Goal: Task Accomplishment & Management: Manage account settings

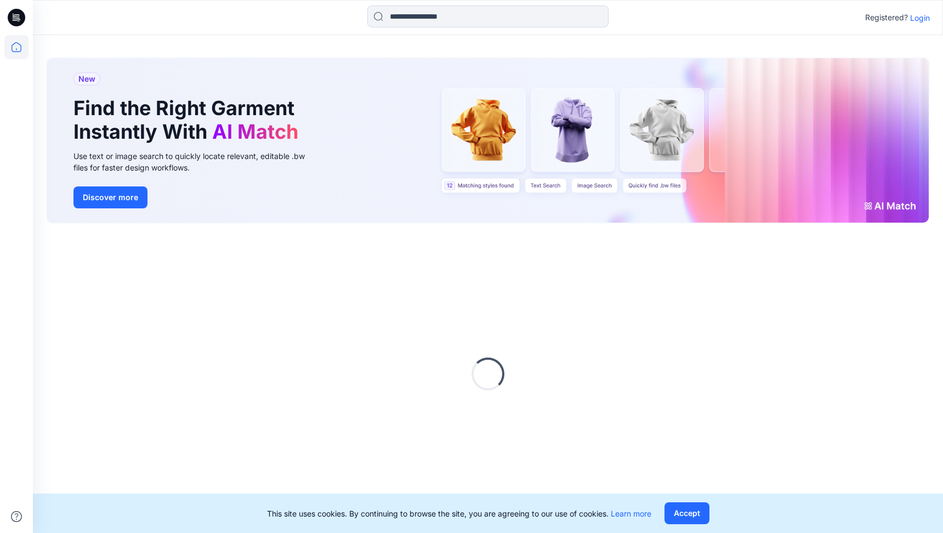
click at [919, 18] on p "Login" at bounding box center [920, 18] width 20 height 12
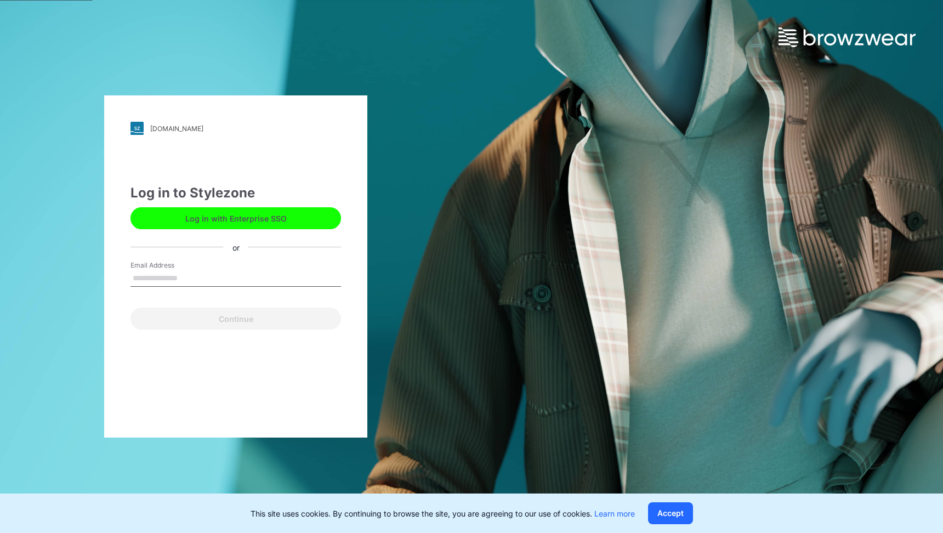
click at [308, 212] on button "Log in with Enterprise SSO" at bounding box center [236, 218] width 211 height 22
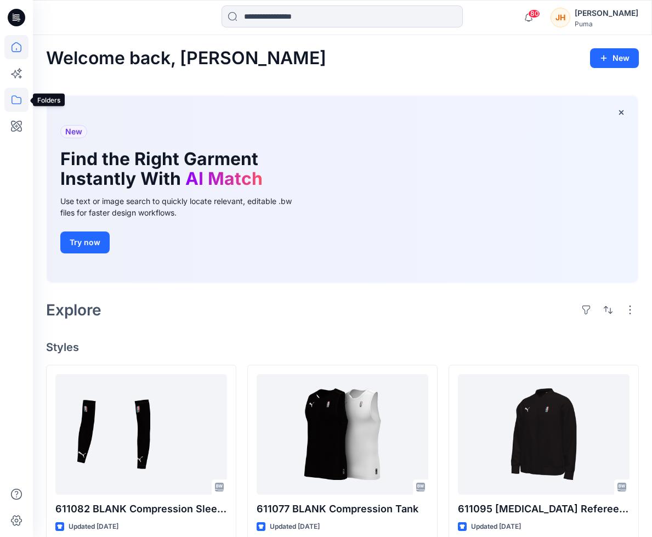
click at [19, 90] on icon at bounding box center [16, 100] width 24 height 24
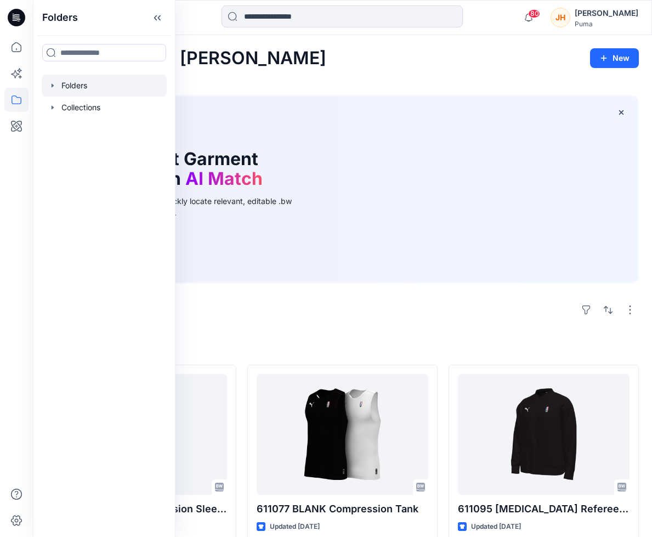
click at [56, 87] on icon "button" at bounding box center [52, 85] width 9 height 9
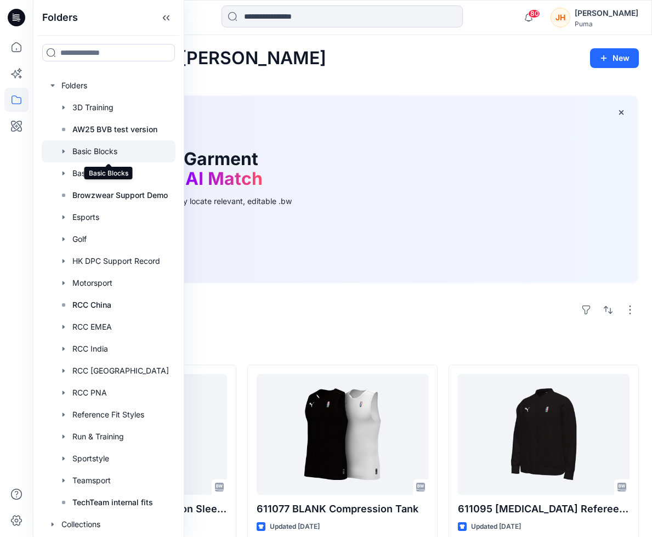
click at [138, 150] on div at bounding box center [109, 151] width 134 height 22
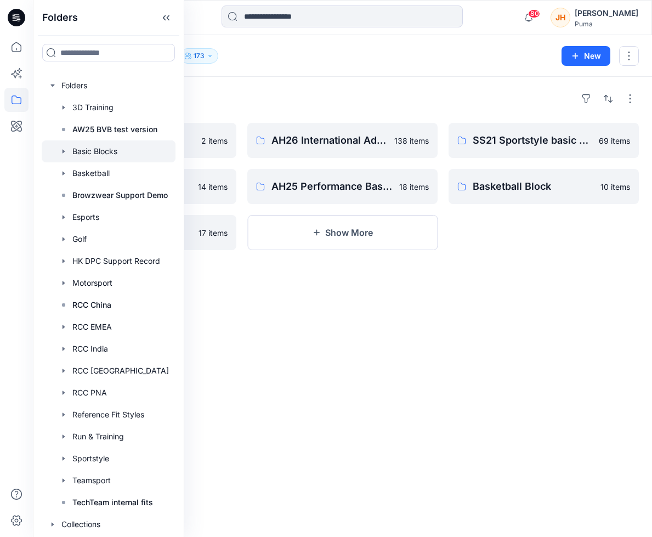
click at [333, 103] on div "Folders" at bounding box center [342, 99] width 593 height 18
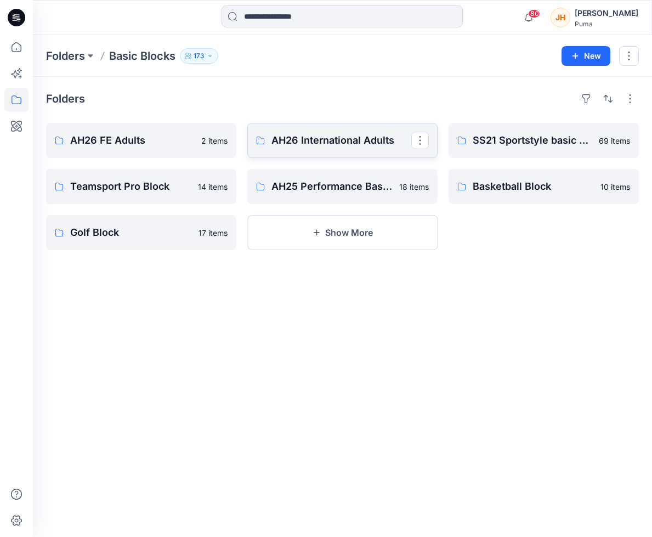
click at [292, 131] on link "AH26 International Adults" at bounding box center [342, 140] width 190 height 35
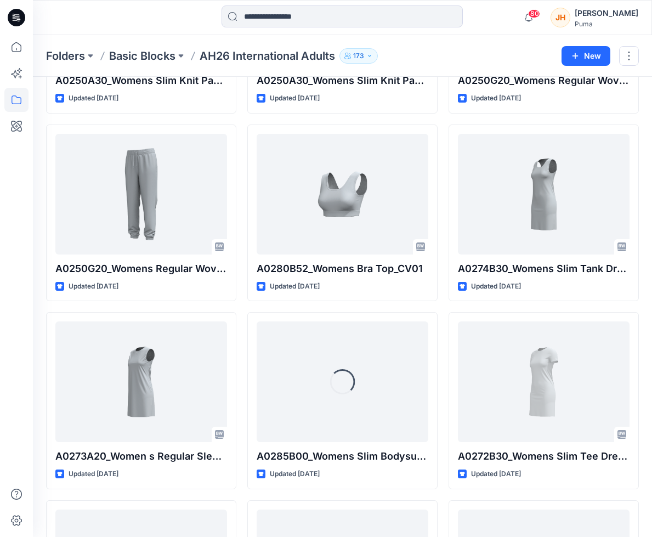
scroll to position [564, 0]
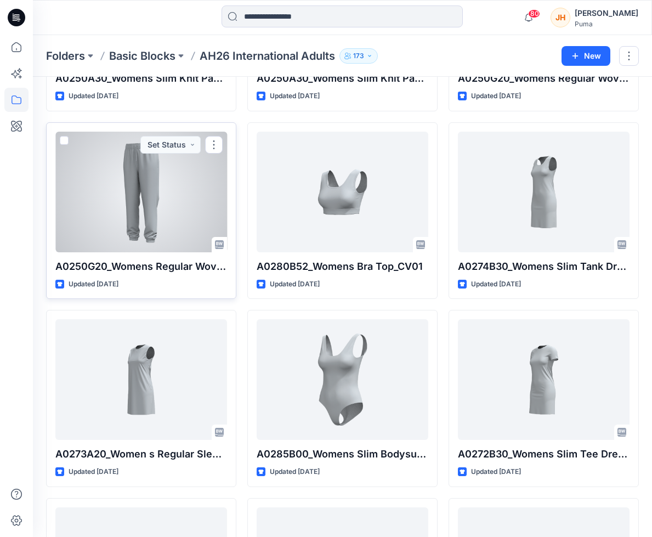
click at [209, 210] on div at bounding box center [141, 192] width 172 height 121
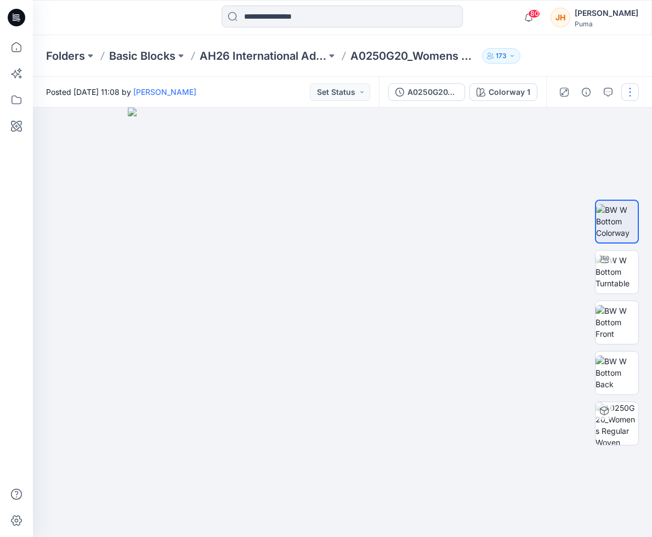
click at [621, 94] on button "button" at bounding box center [630, 92] width 18 height 18
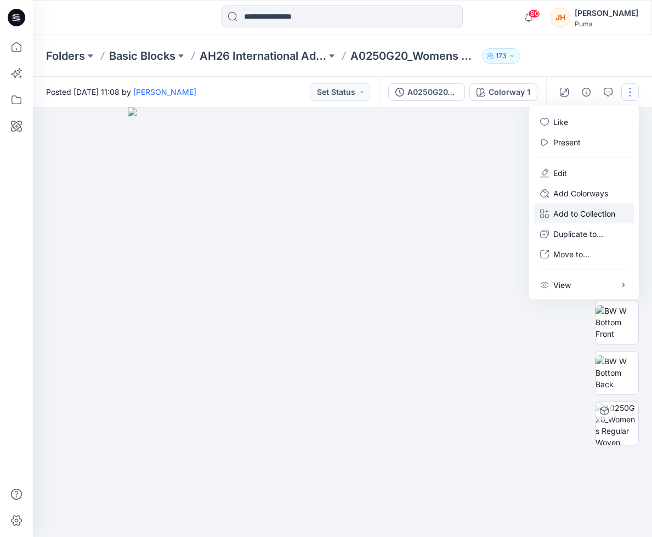
click at [591, 209] on p "Add to Collection" at bounding box center [584, 214] width 62 height 12
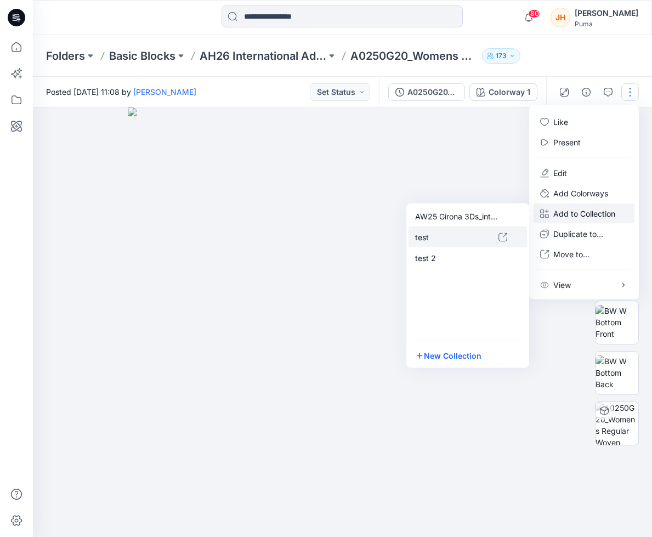
click at [489, 235] on p "test" at bounding box center [456, 237] width 83 height 12
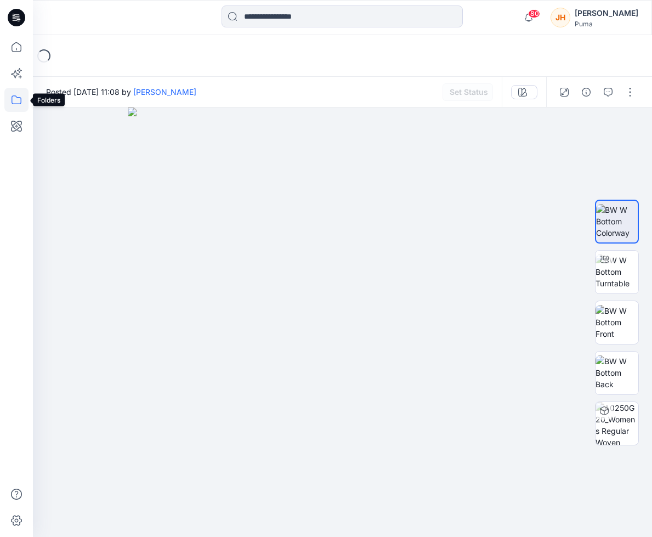
click at [18, 98] on icon at bounding box center [16, 100] width 24 height 24
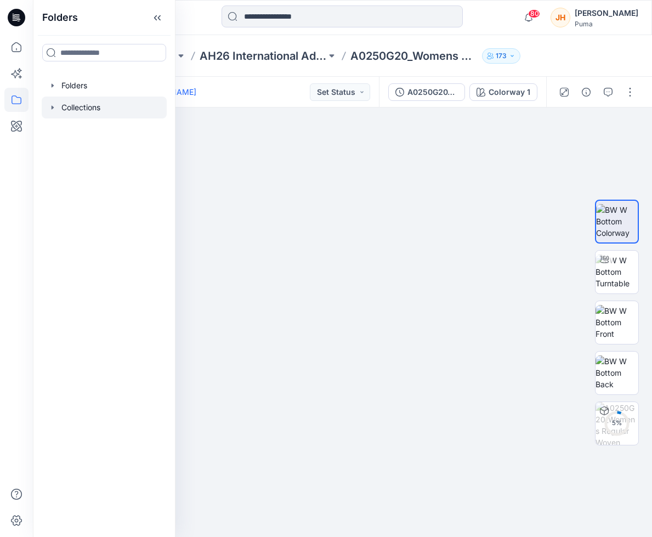
click at [50, 105] on icon "button" at bounding box center [52, 107] width 9 height 9
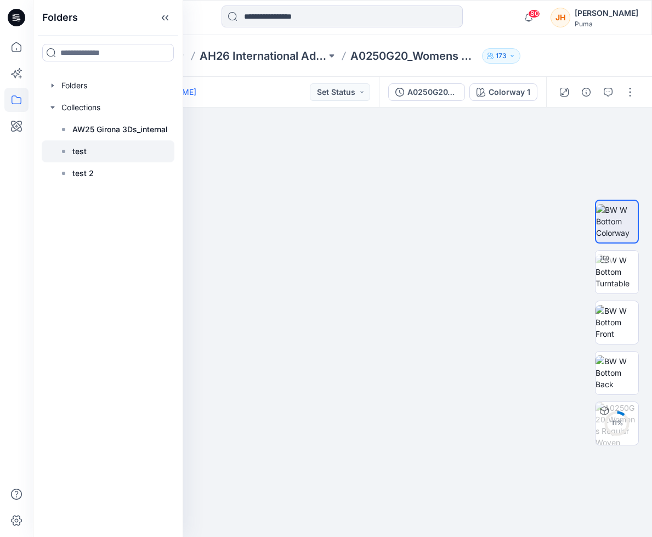
click at [73, 151] on p "test" at bounding box center [79, 151] width 14 height 13
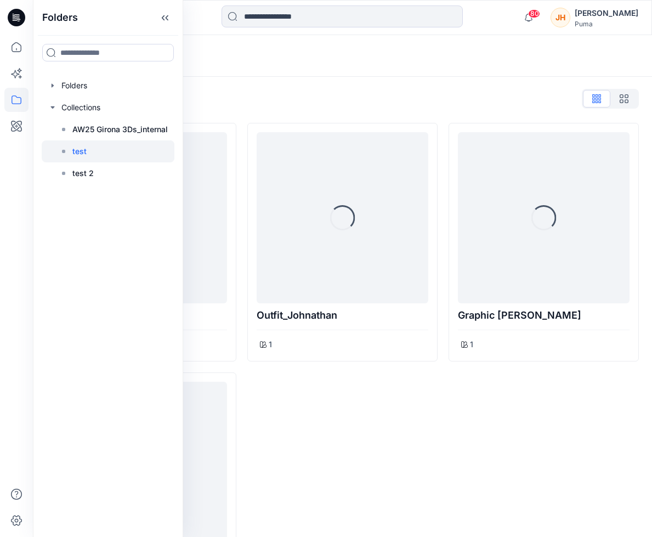
click at [296, 64] on div "Loading..." at bounding box center [342, 56] width 619 height 42
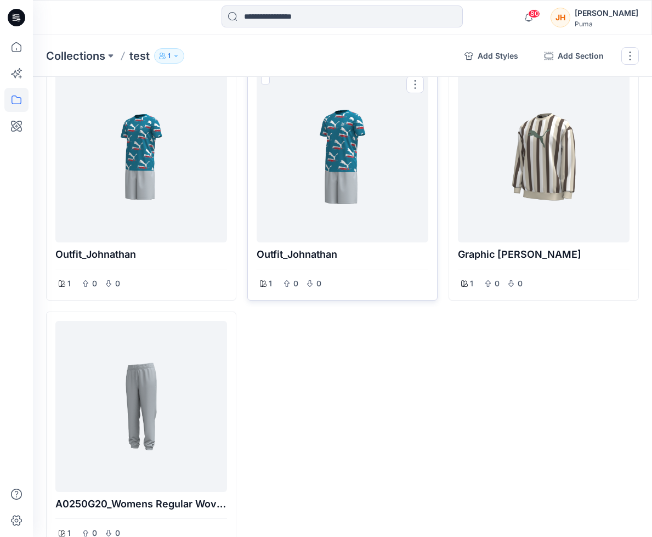
scroll to position [129, 0]
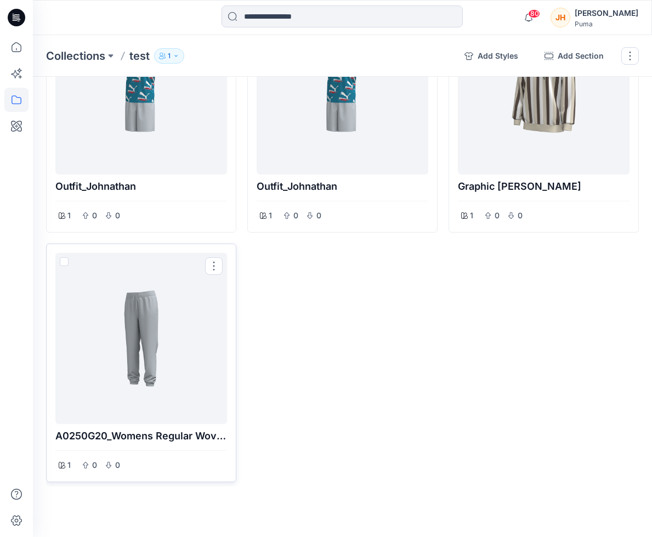
click at [187, 350] on div at bounding box center [141, 338] width 163 height 162
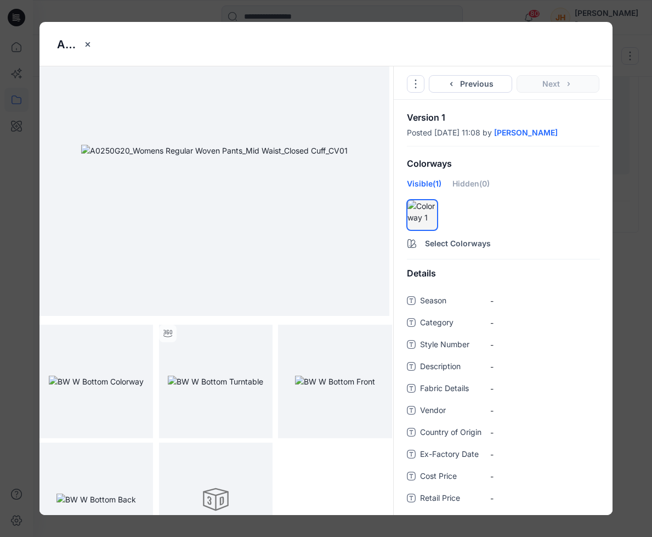
scroll to position [122, 0]
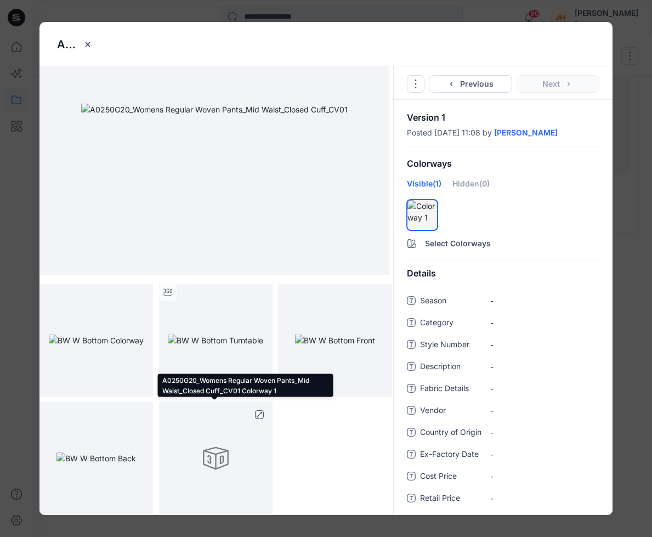
click at [235, 435] on div at bounding box center [216, 458] width 114 height 114
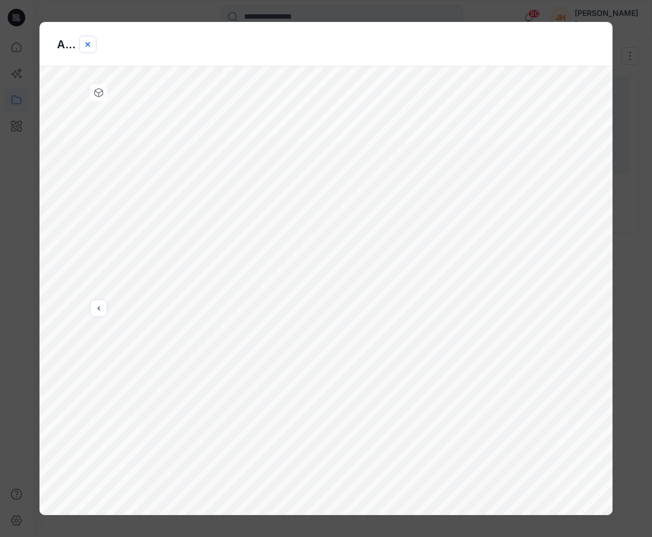
click at [90, 44] on icon "close-btn" at bounding box center [87, 44] width 9 height 9
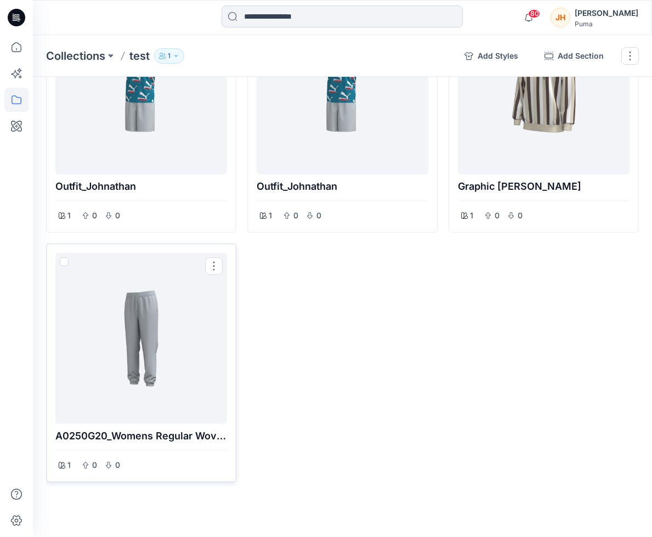
click at [152, 318] on div at bounding box center [141, 338] width 163 height 162
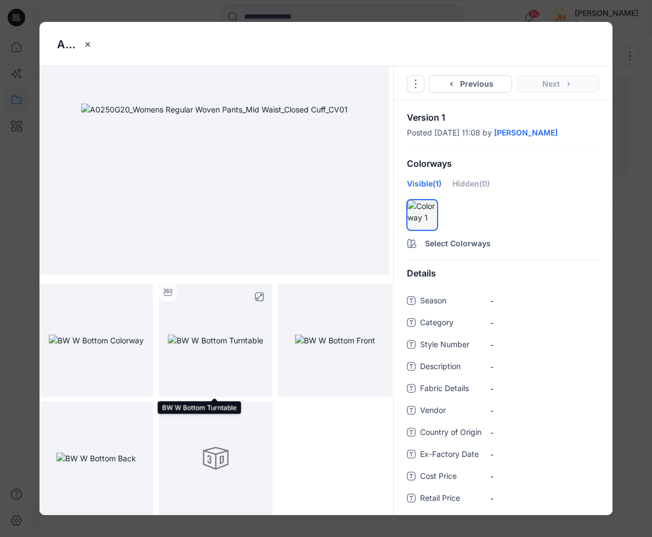
click at [202, 343] on img at bounding box center [215, 340] width 95 height 12
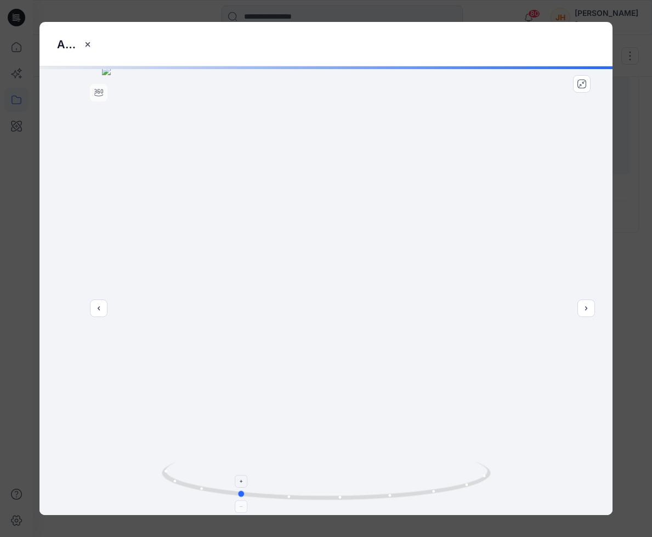
drag, startPoint x: 456, startPoint y: 482, endPoint x: 359, endPoint y: 462, distance: 98.6
click at [359, 462] on icon at bounding box center [328, 482] width 332 height 41
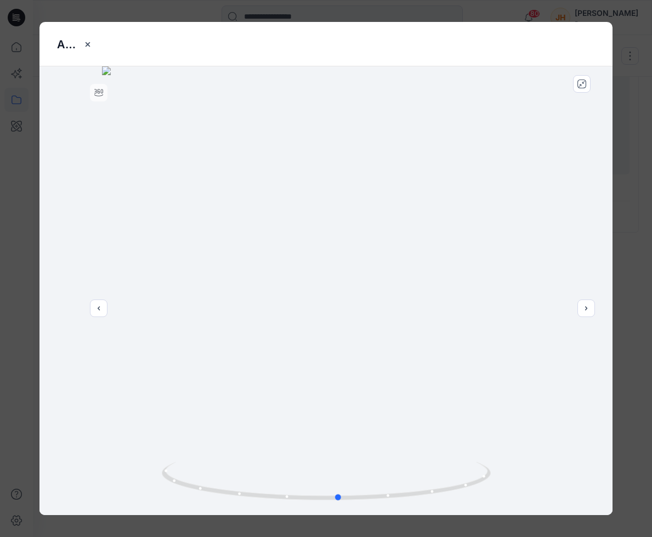
drag, startPoint x: 431, startPoint y: 488, endPoint x: 540, endPoint y: 475, distance: 109.9
click at [540, 475] on div at bounding box center [325, 290] width 573 height 449
click at [90, 42] on icon "close-btn" at bounding box center [87, 44] width 9 height 9
